Goal: Task Accomplishment & Management: Manage account settings

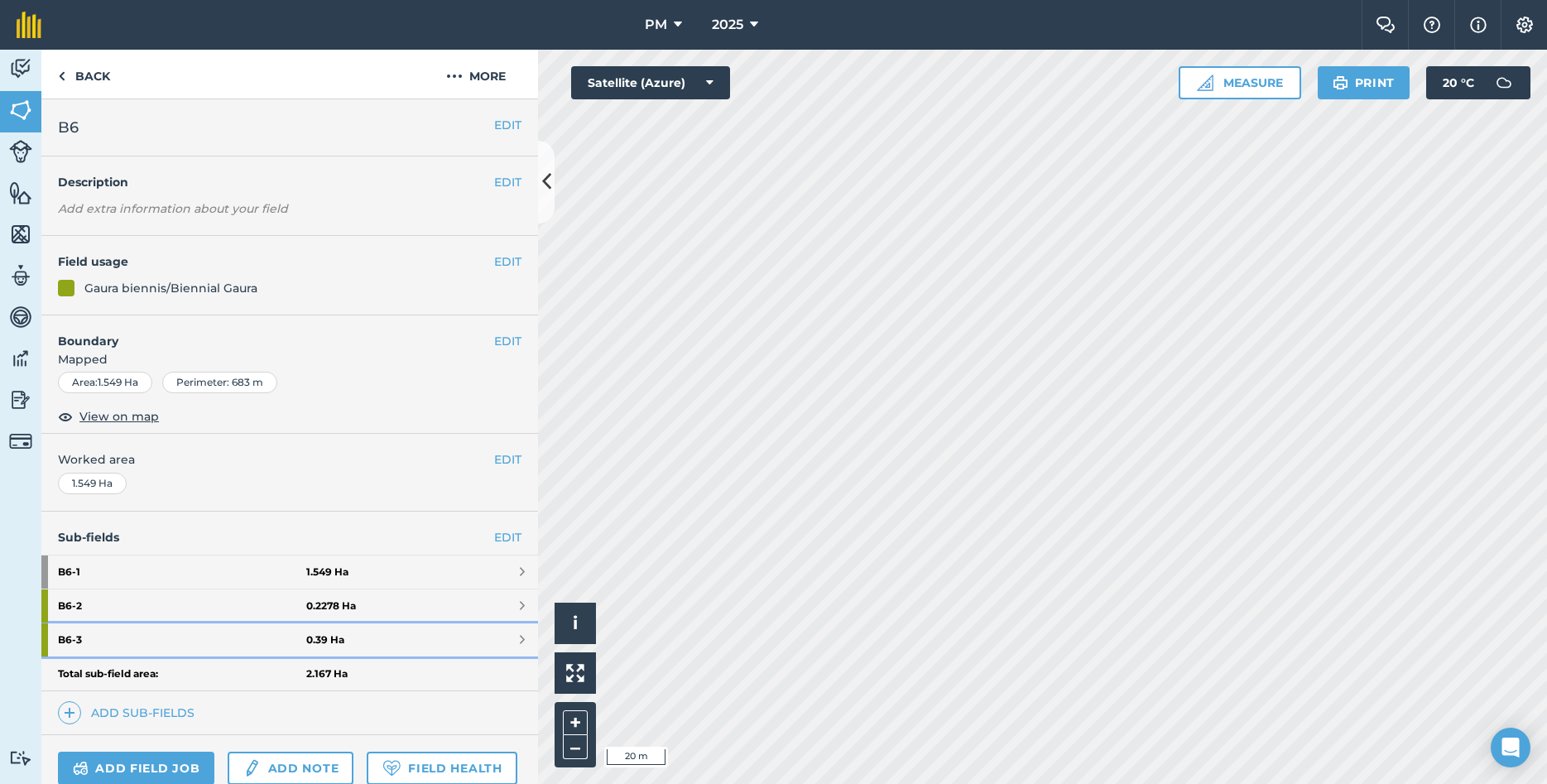
click at [79, 643] on strong "B6 - 3" at bounding box center [182, 640] width 248 height 33
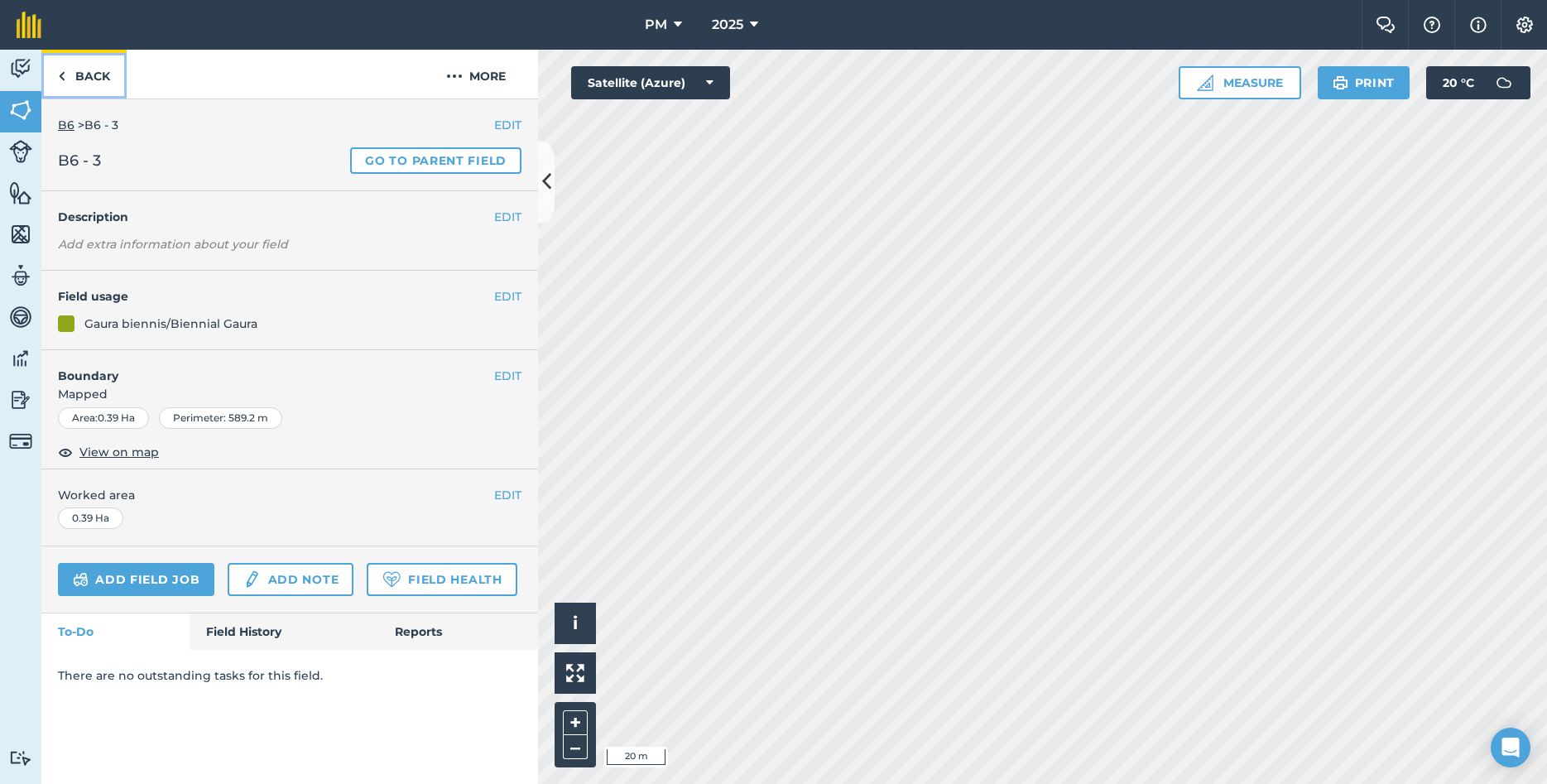
click at [61, 78] on img at bounding box center [62, 76] width 8 height 19
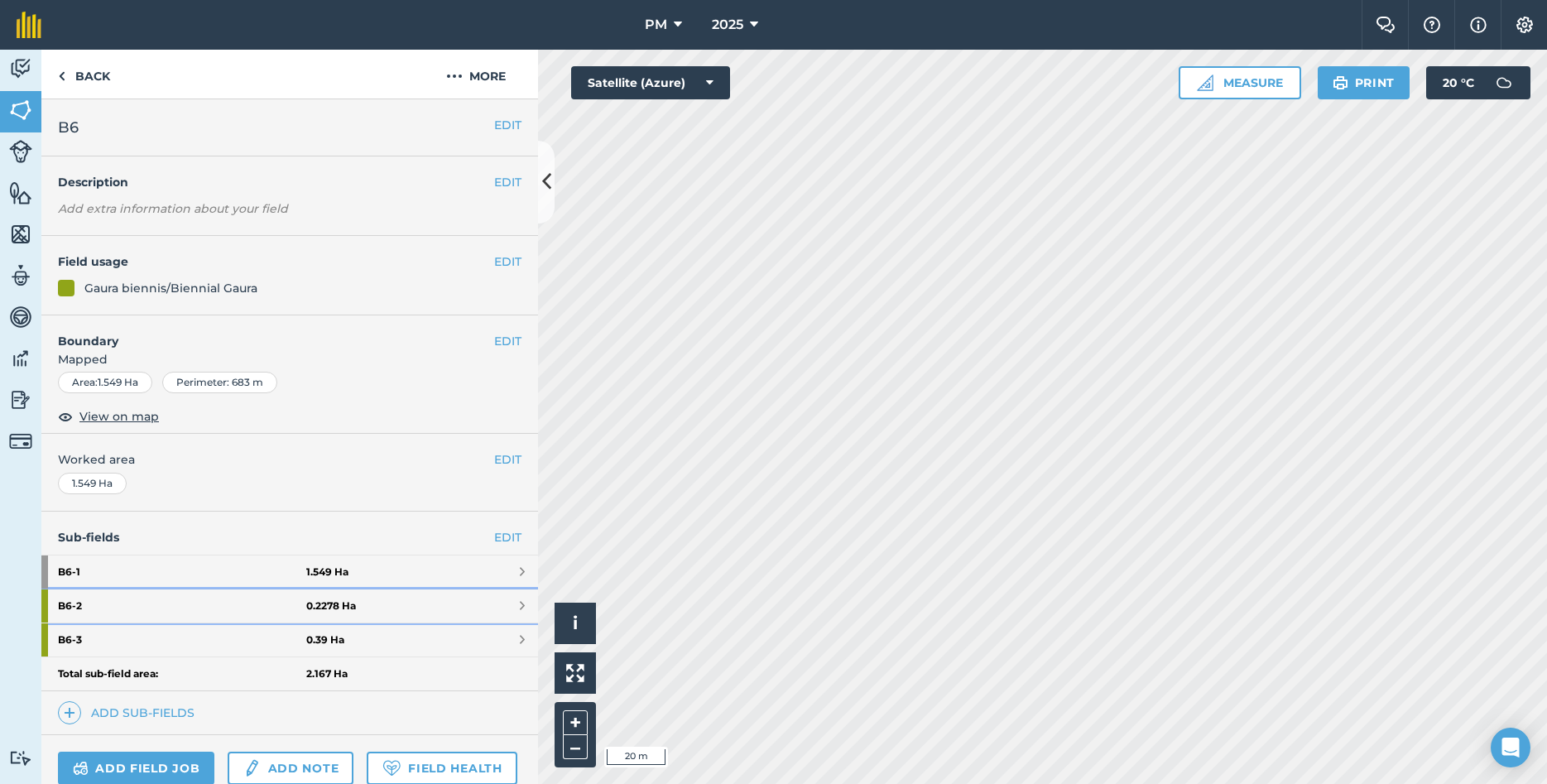
click at [116, 606] on strong "B6 - 2" at bounding box center [182, 606] width 248 height 33
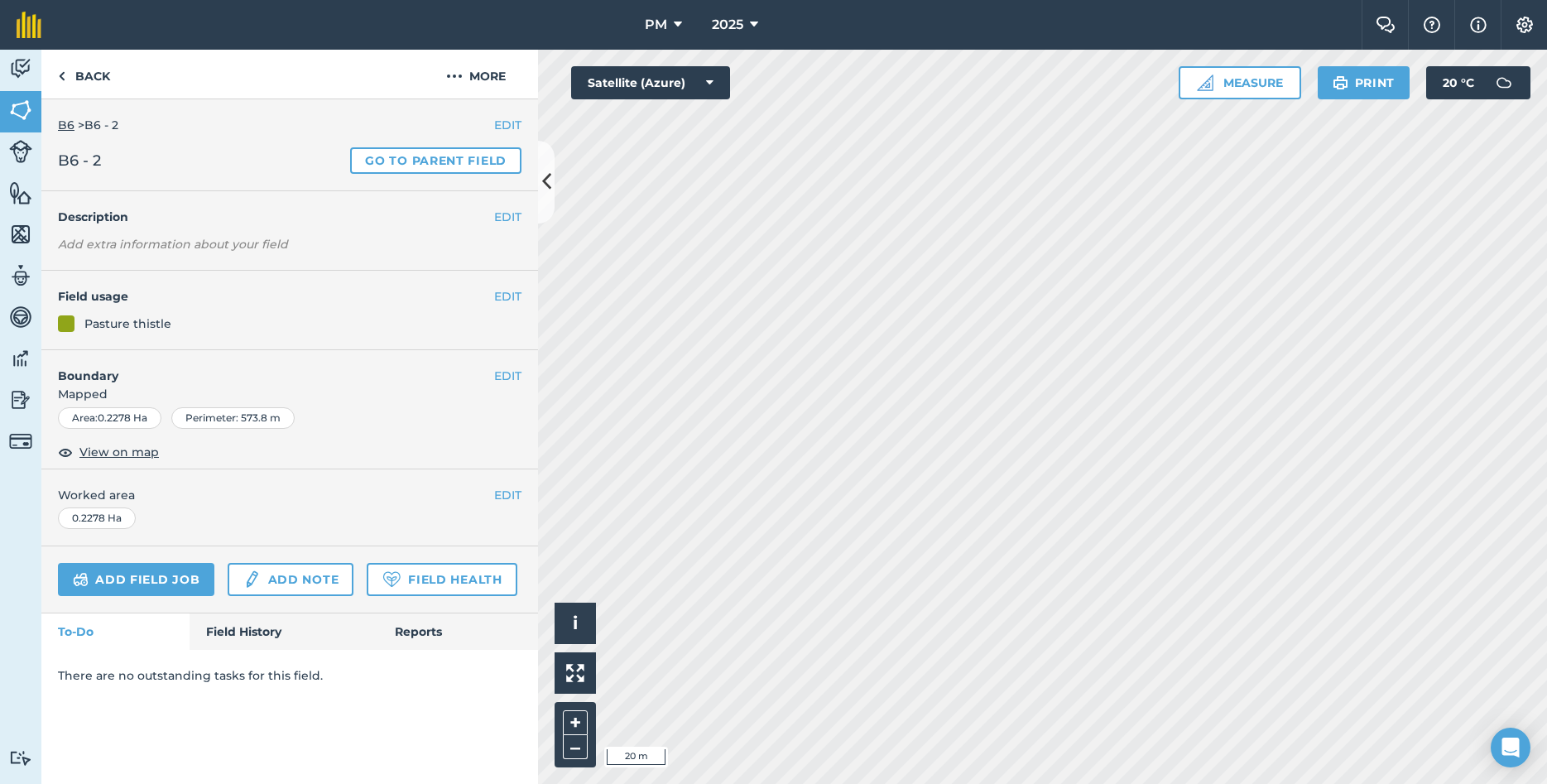
click at [121, 326] on div "Pasture thistle" at bounding box center [128, 323] width 87 height 18
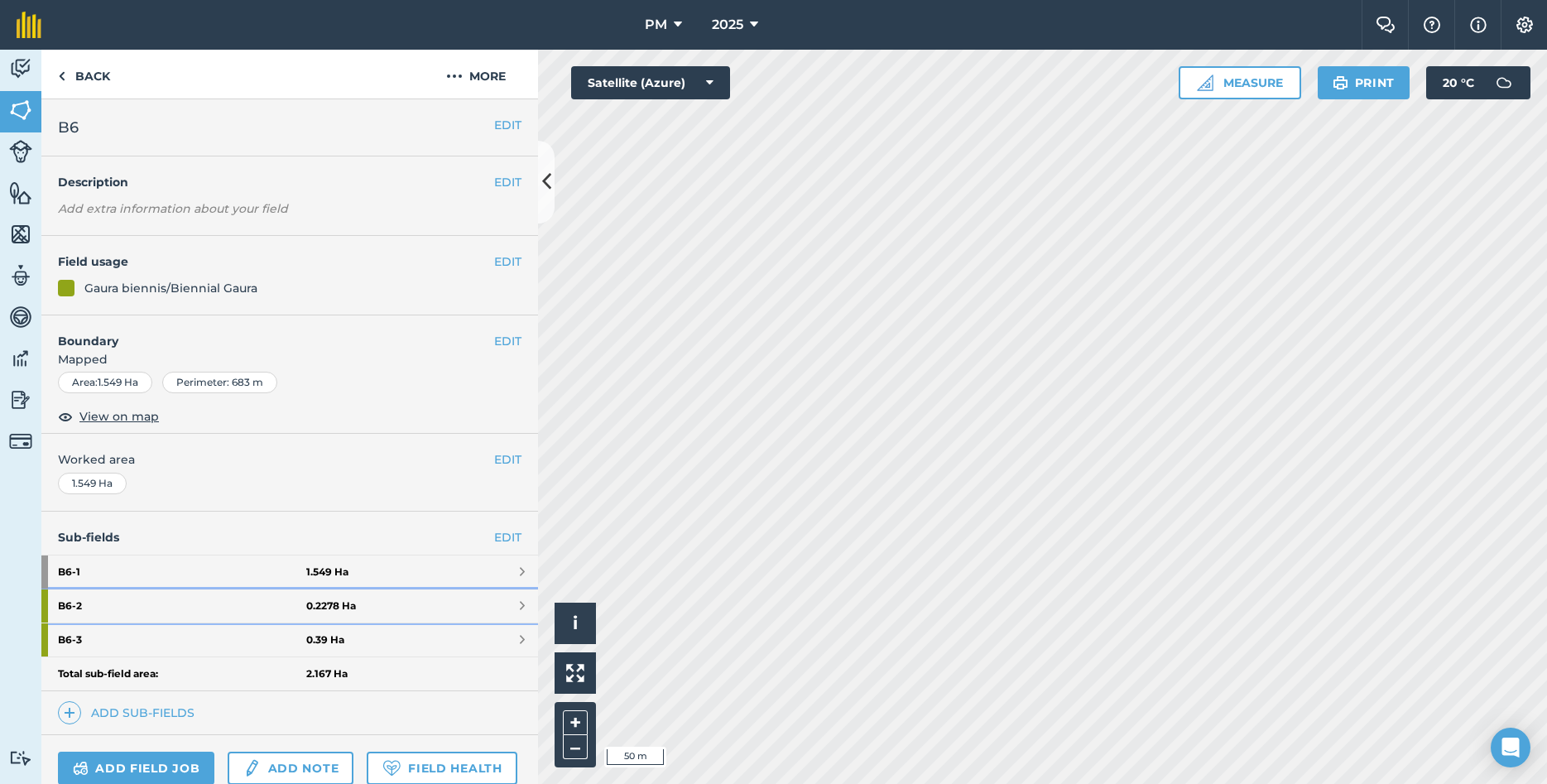
click at [120, 599] on strong "B6 - 2" at bounding box center [182, 606] width 248 height 33
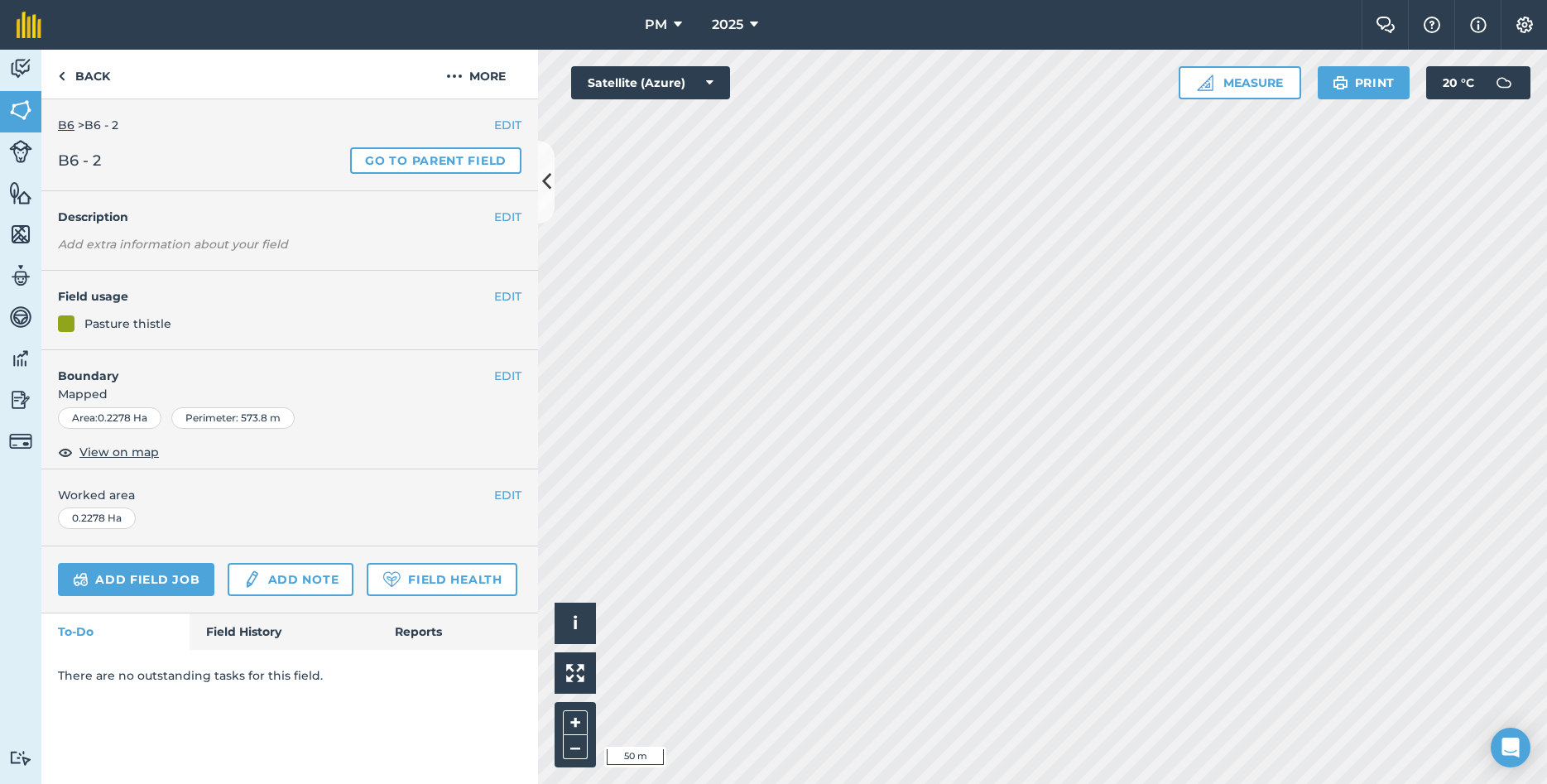
click at [147, 242] on em "Add extra information about your field" at bounding box center [173, 243] width 230 height 15
click at [510, 212] on button "EDIT" at bounding box center [508, 216] width 27 height 18
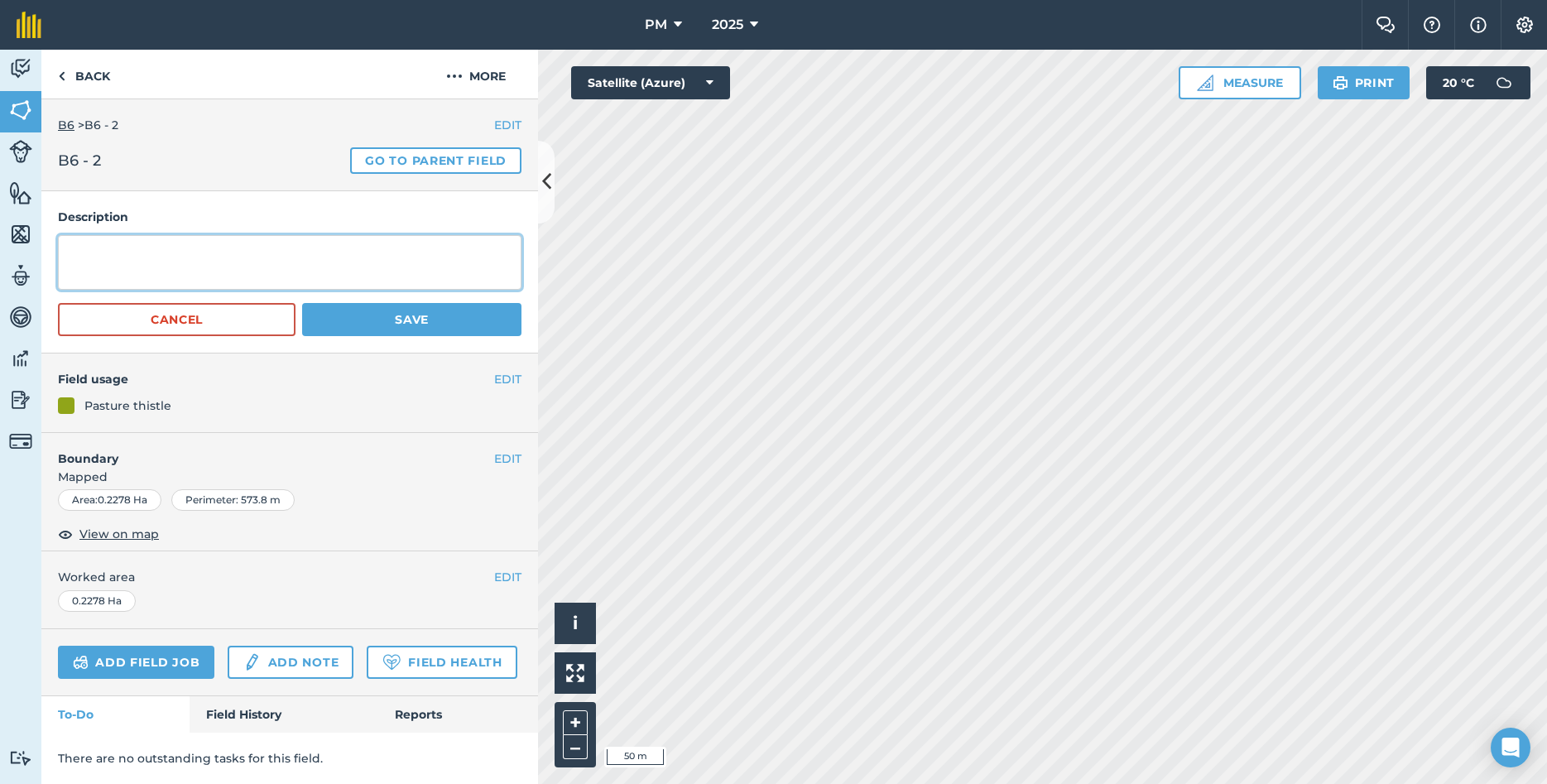
click at [212, 265] on textarea at bounding box center [290, 263] width 463 height 54
type textarea "[MEDICAL_DATA]: WINONA,[GEOGRAPHIC_DATA] YEAR PLANTED: 2023"
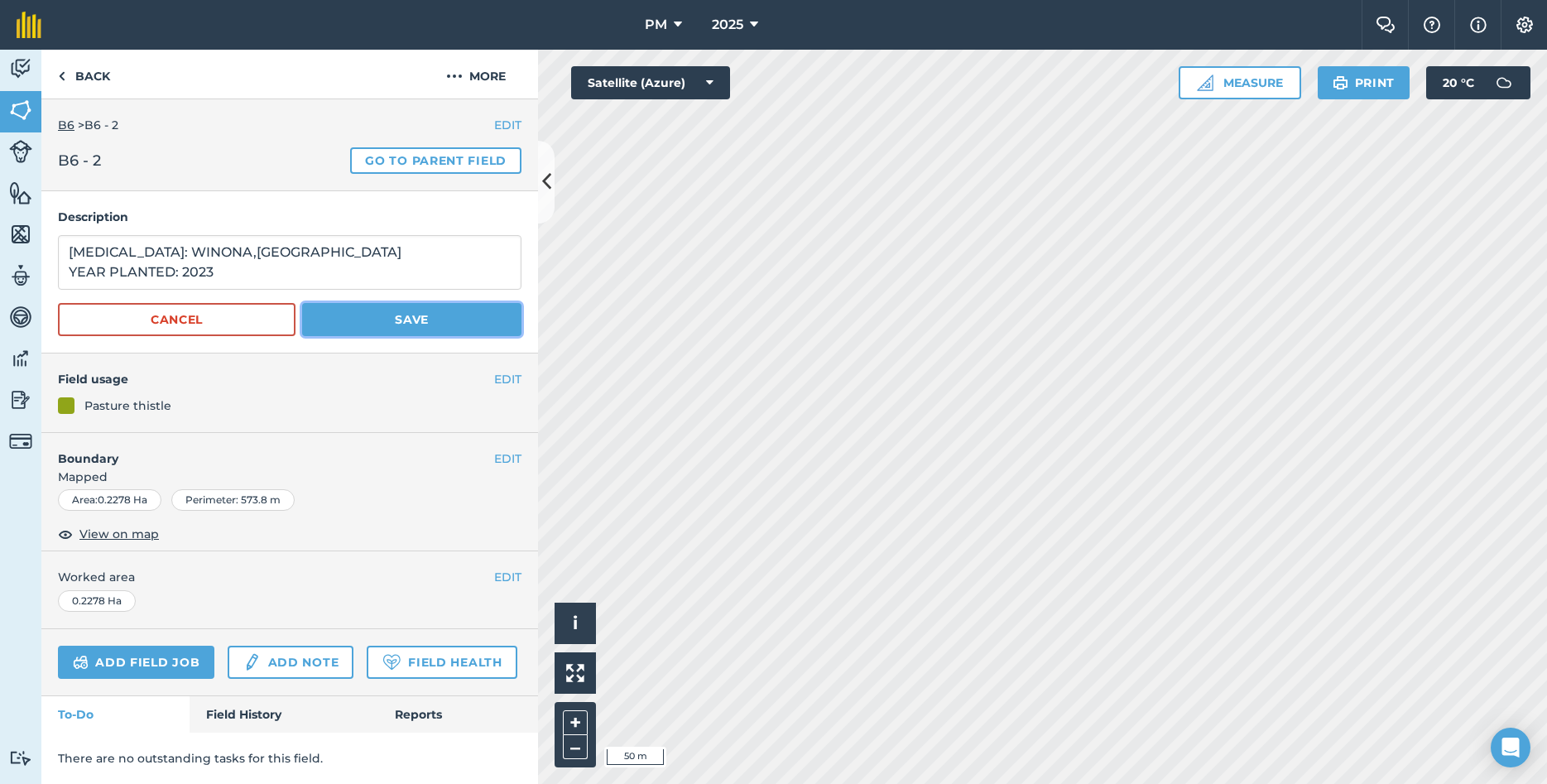
click at [423, 322] on button "Save" at bounding box center [412, 320] width 219 height 33
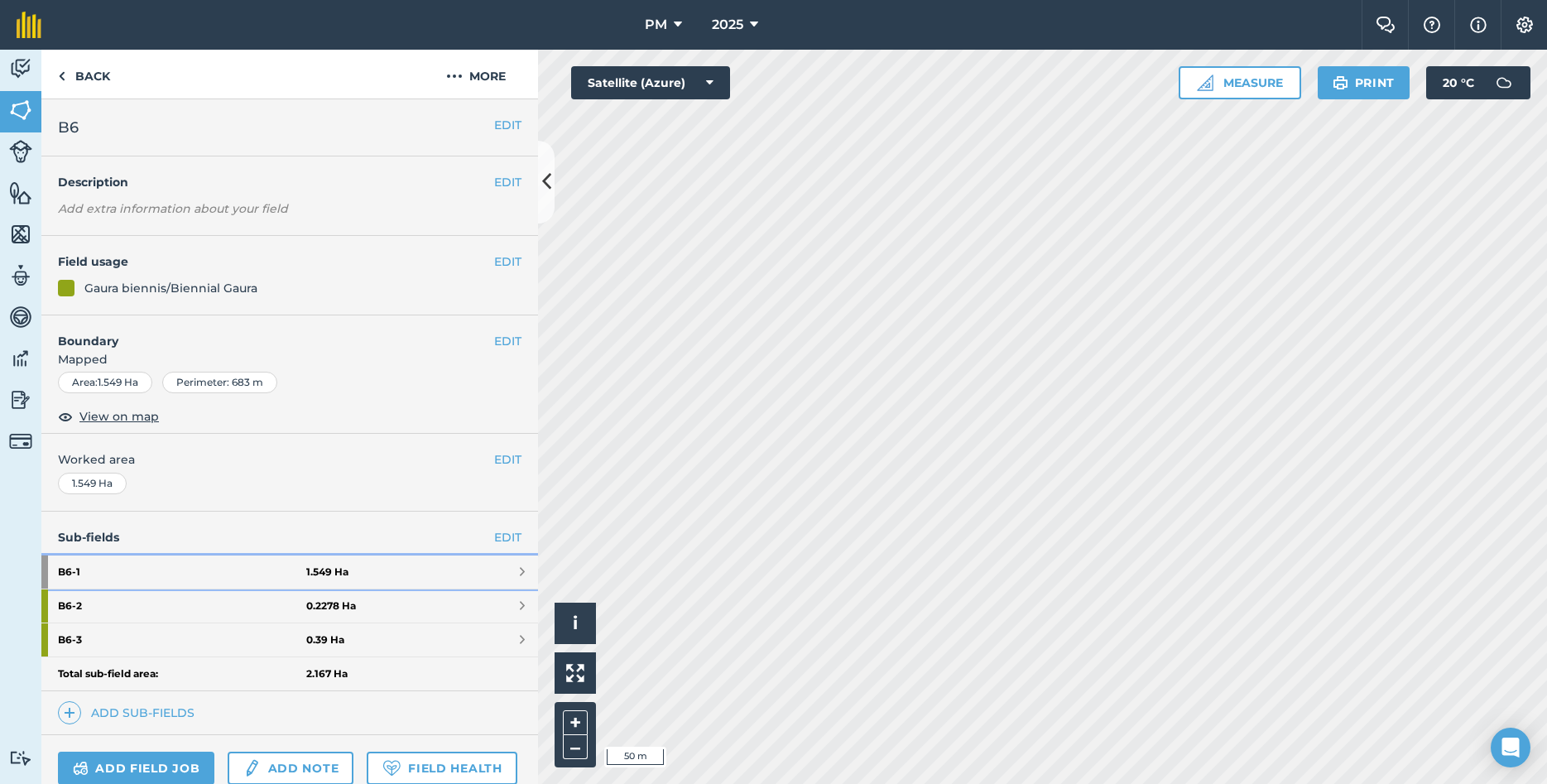
click at [80, 573] on strong "B6 - 1" at bounding box center [182, 572] width 248 height 33
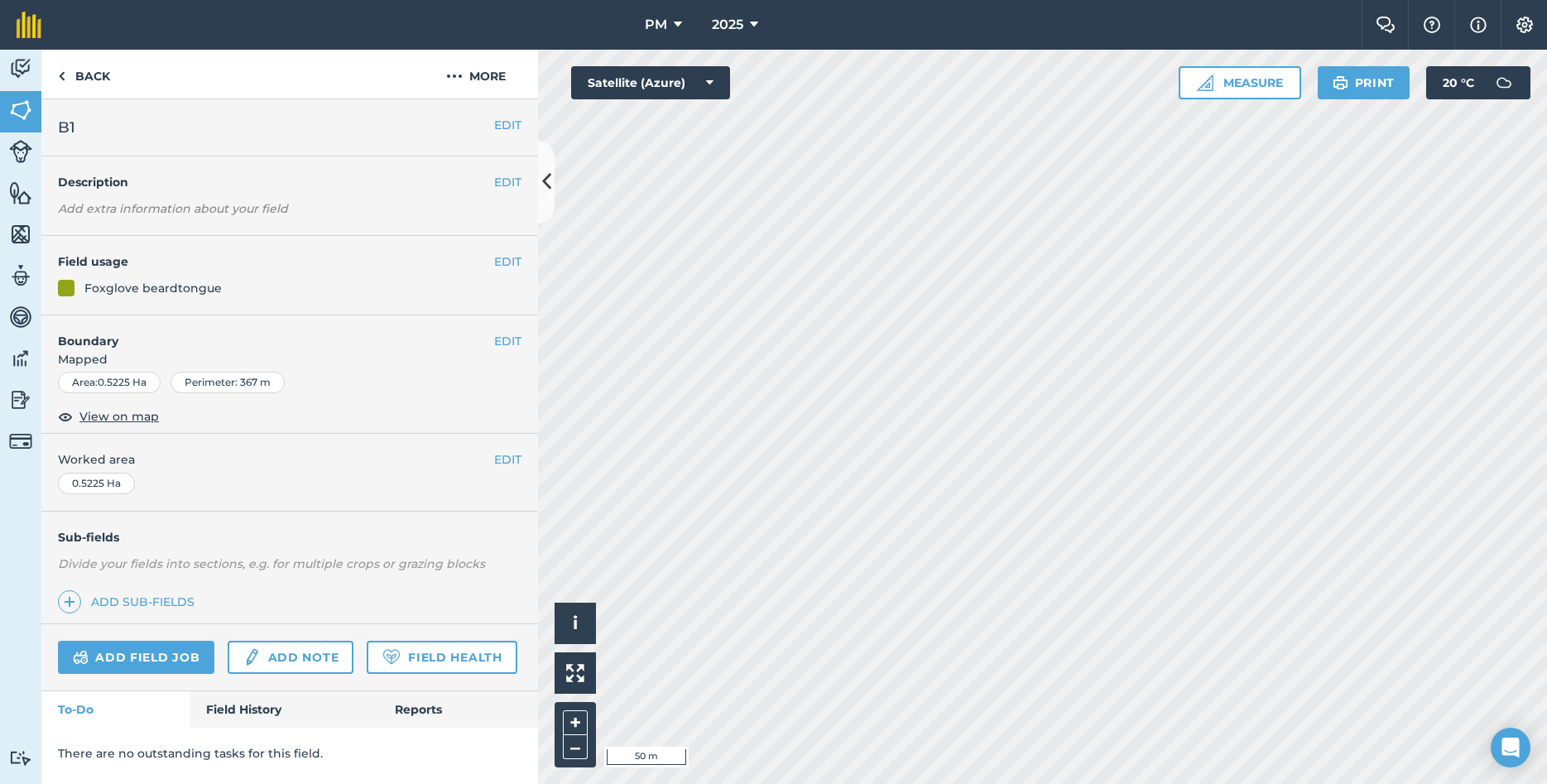
click at [134, 208] on em "Add extra information about your field" at bounding box center [173, 208] width 230 height 15
click at [518, 184] on button "EDIT" at bounding box center [508, 181] width 27 height 18
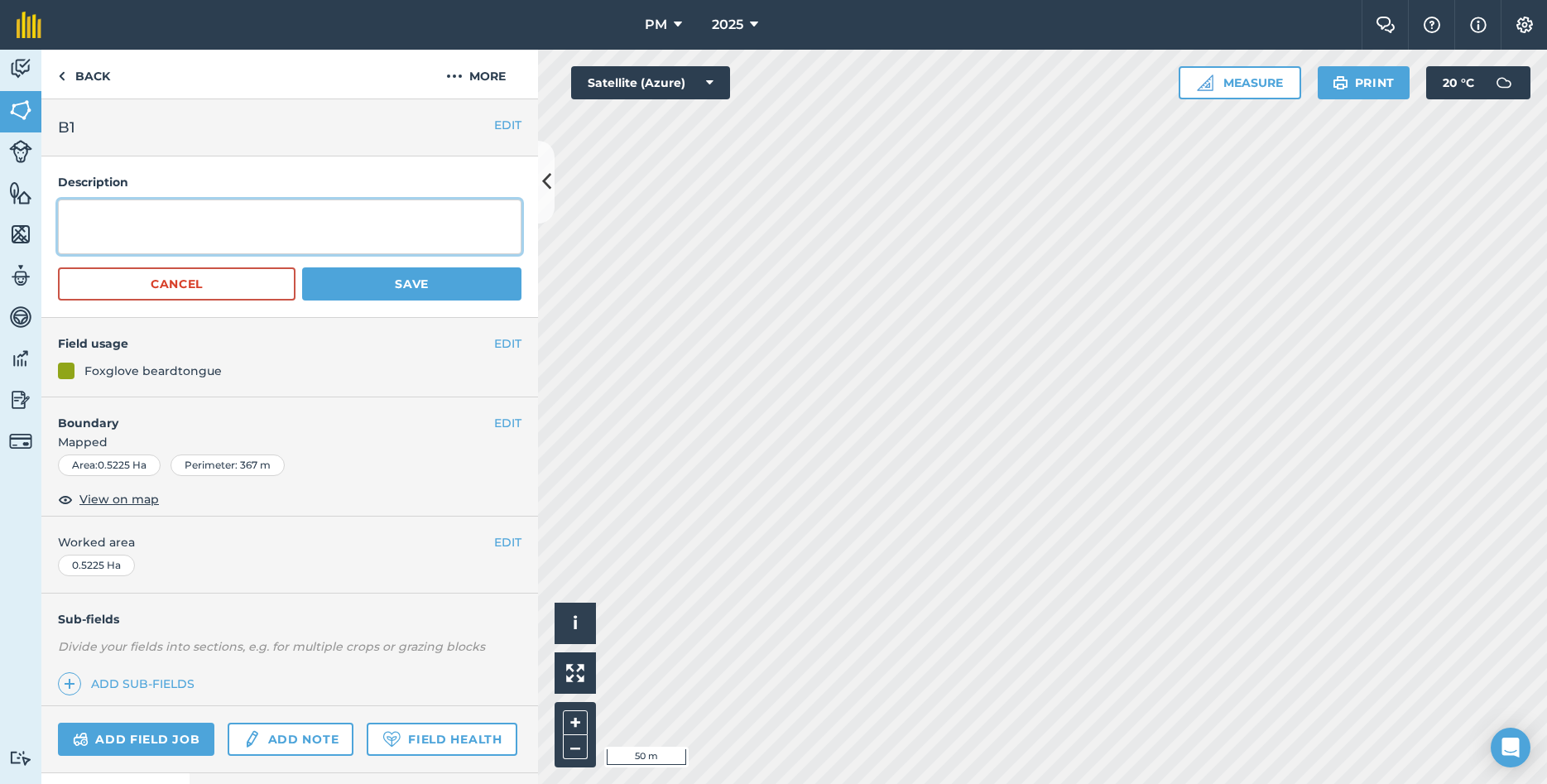
click at [276, 231] on textarea at bounding box center [290, 227] width 463 height 54
click at [107, 236] on textarea "[MEDICAL_DATA]: [PERSON_NAME],IL YEAER PLANTED" at bounding box center [290, 227] width 463 height 54
click at [269, 250] on textarea "[MEDICAL_DATA]: [PERSON_NAME],IL YEAR PLANTED" at bounding box center [290, 227] width 463 height 54
type textarea "[MEDICAL_DATA]: [PERSON_NAME],IL YEAR PLANTED: 2023"
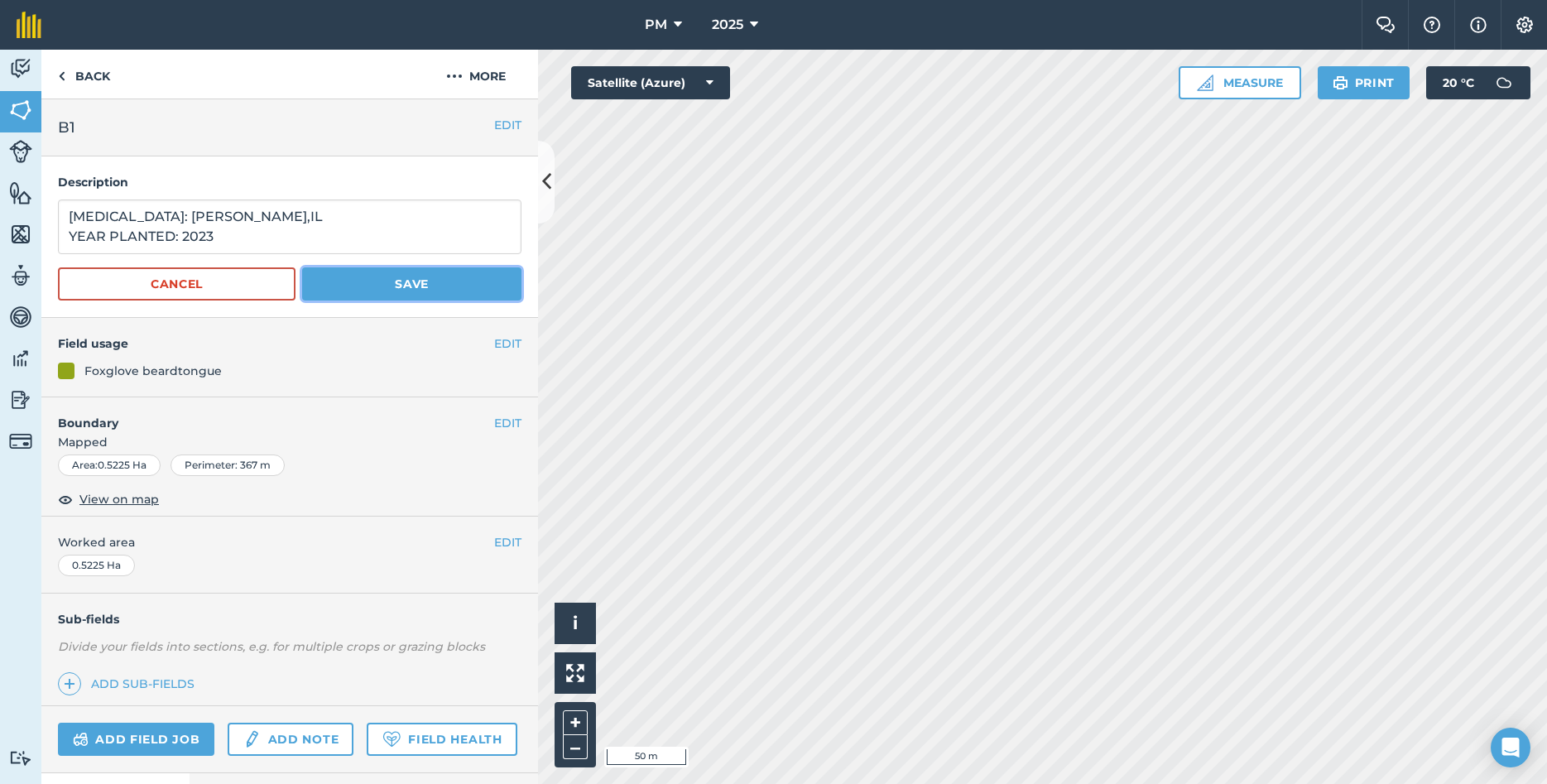
click at [415, 282] on button "Save" at bounding box center [412, 284] width 219 height 33
